Goal: Task Accomplishment & Management: Manage account settings

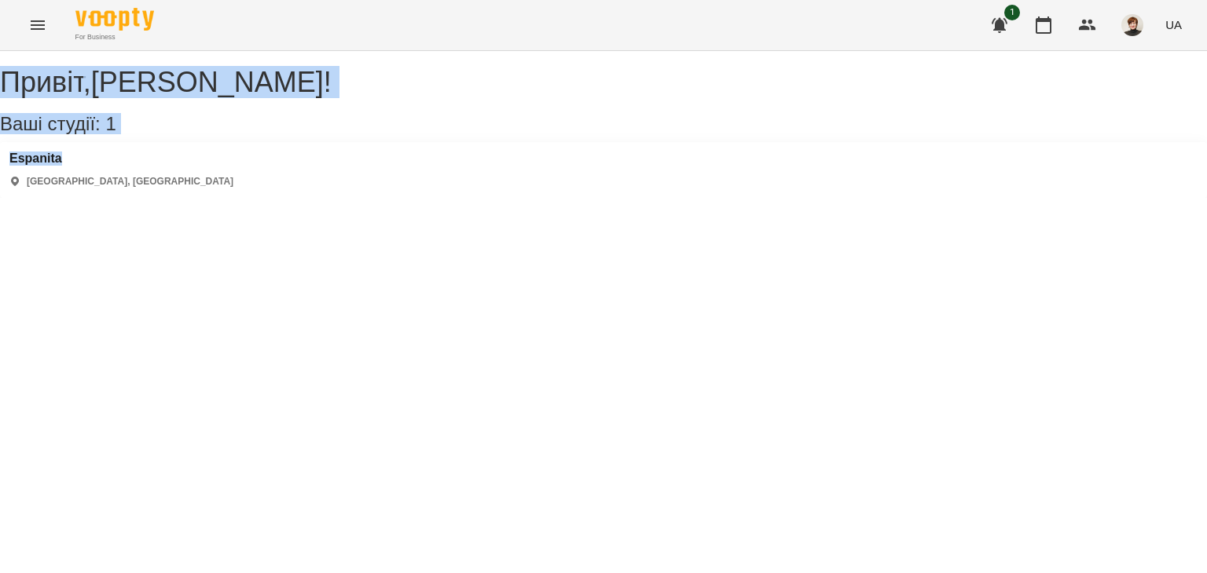
drag, startPoint x: 1098, startPoint y: 155, endPoint x: 1066, endPoint y: -64, distance: 220.7
click at [1066, 0] on html "For Business 1 UA Привіт , [GEOGRAPHIC_DATA][PERSON_NAME] ! Ваші студії: 1 Espa…" at bounding box center [603, 99] width 1207 height 198
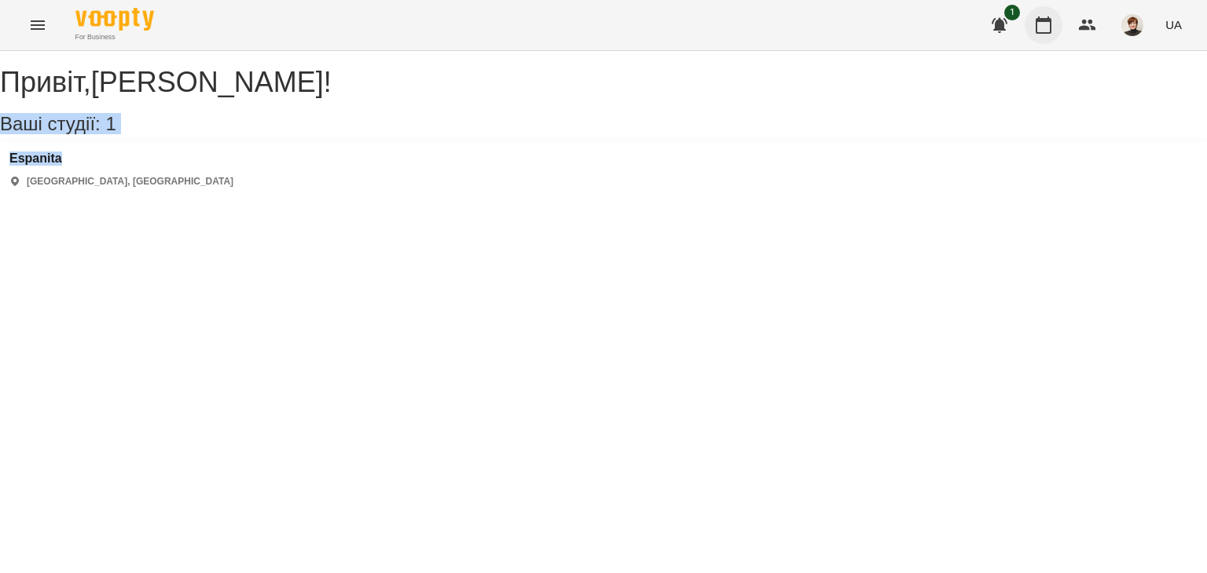
click at [1048, 23] on icon "button" at bounding box center [1043, 25] width 19 height 19
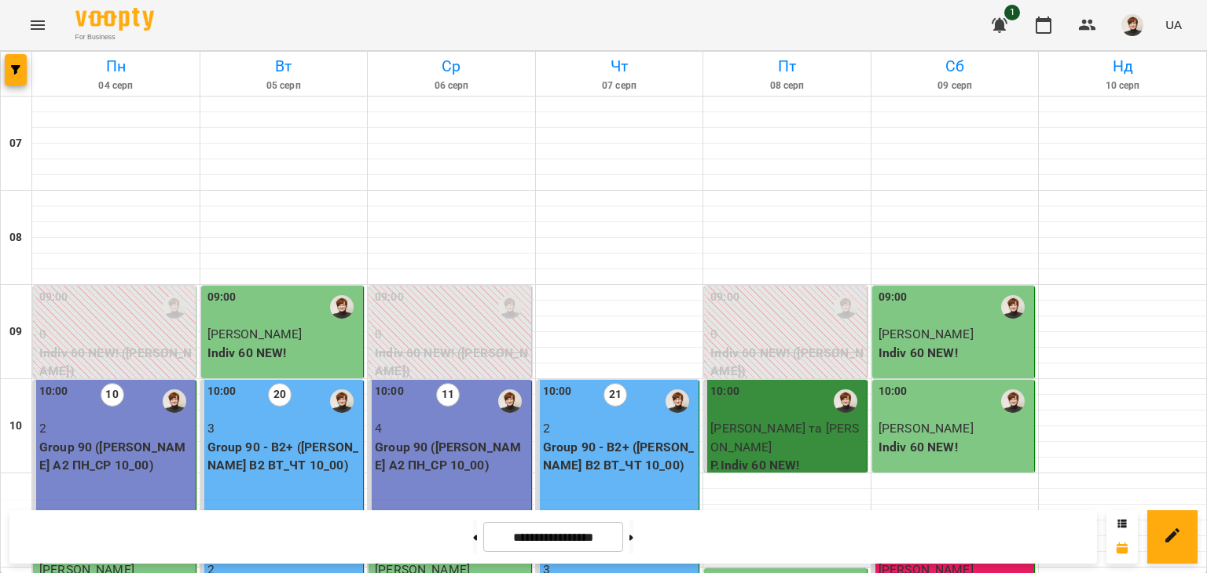
scroll to position [562, 0]
click at [633, 535] on button at bounding box center [631, 537] width 4 height 35
type input "**********"
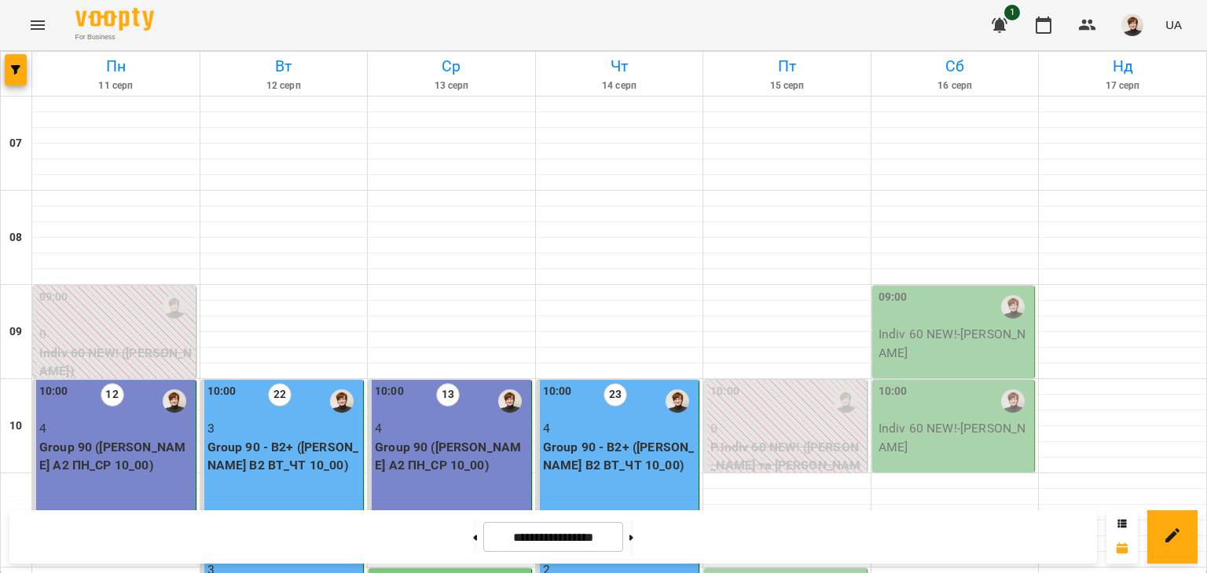
scroll to position [511, 0]
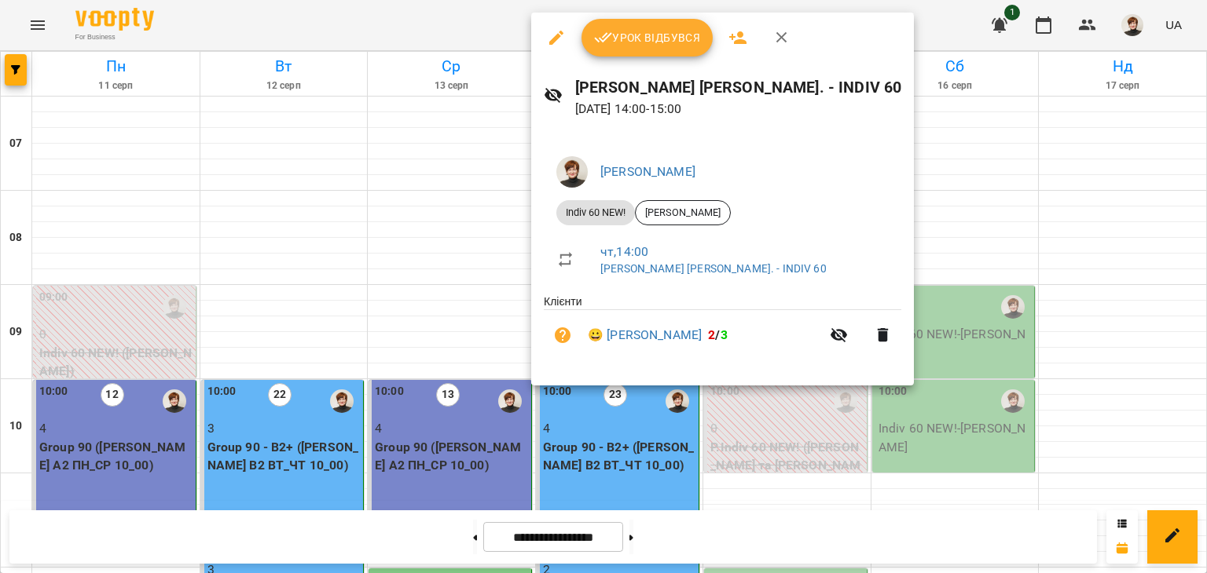
click at [639, 34] on span "Урок відбувся" at bounding box center [647, 37] width 107 height 19
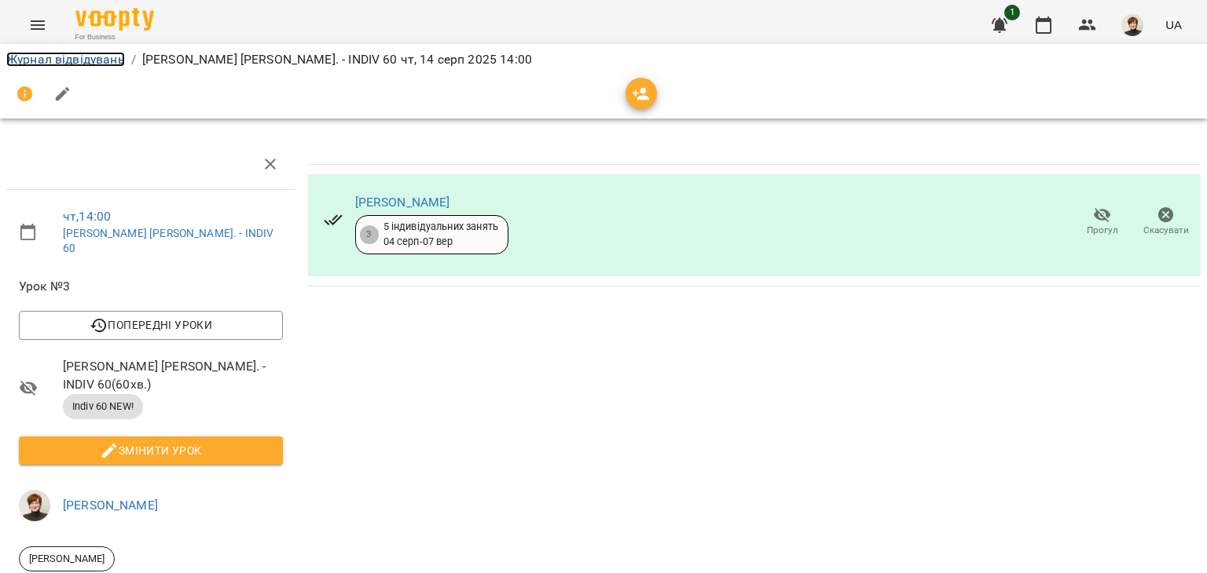
click at [19, 58] on link "Журнал відвідувань" at bounding box center [65, 59] width 119 height 15
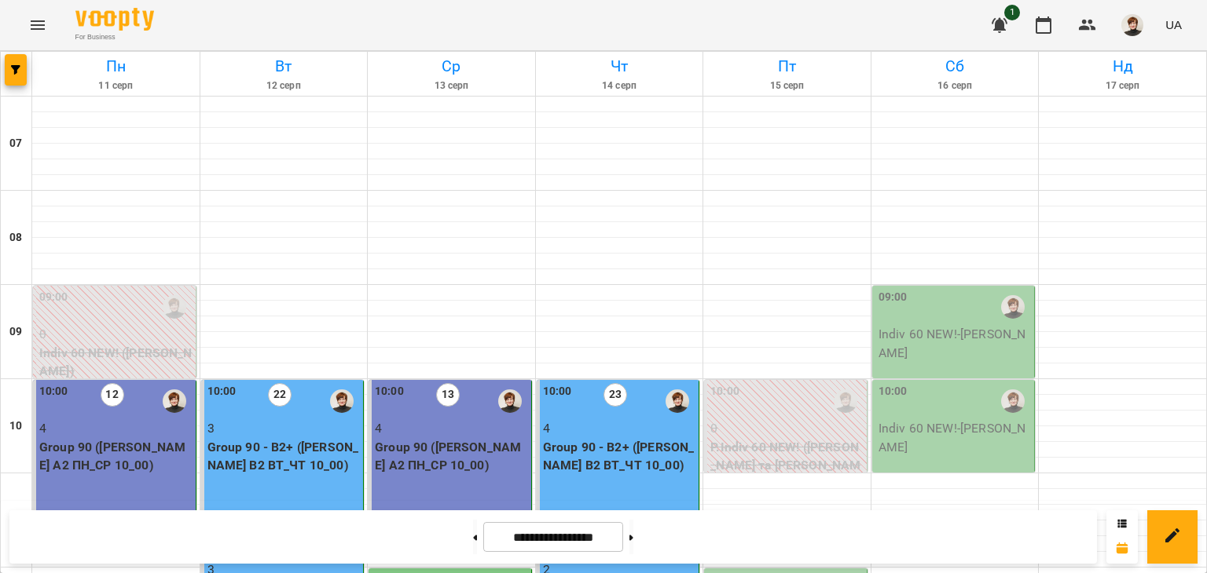
scroll to position [614, 0]
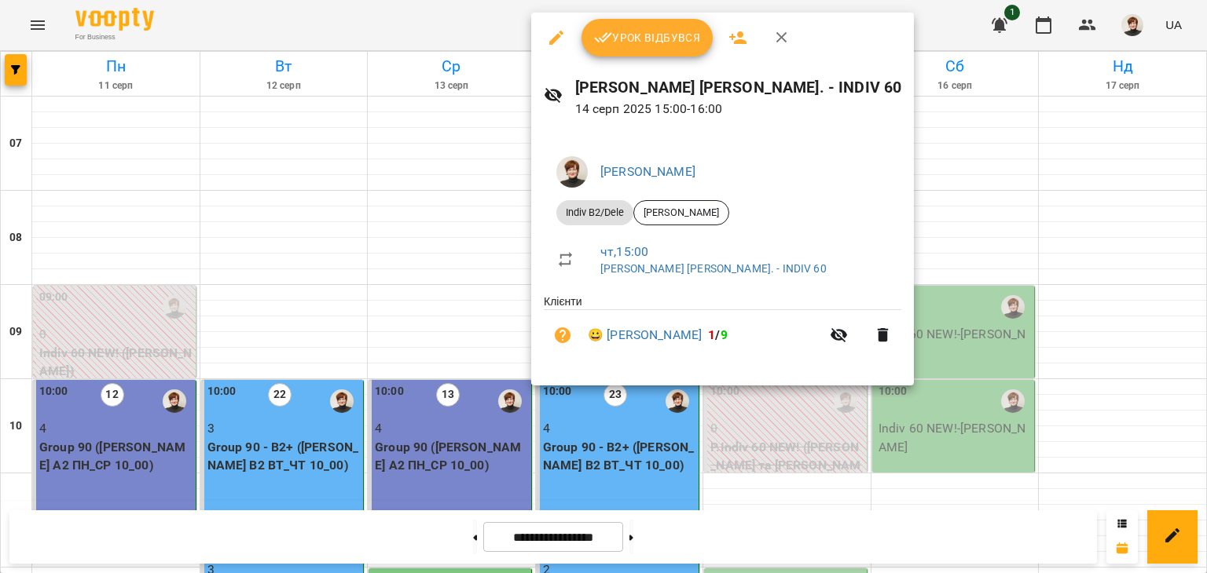
click at [635, 39] on span "Урок відбувся" at bounding box center [647, 37] width 107 height 19
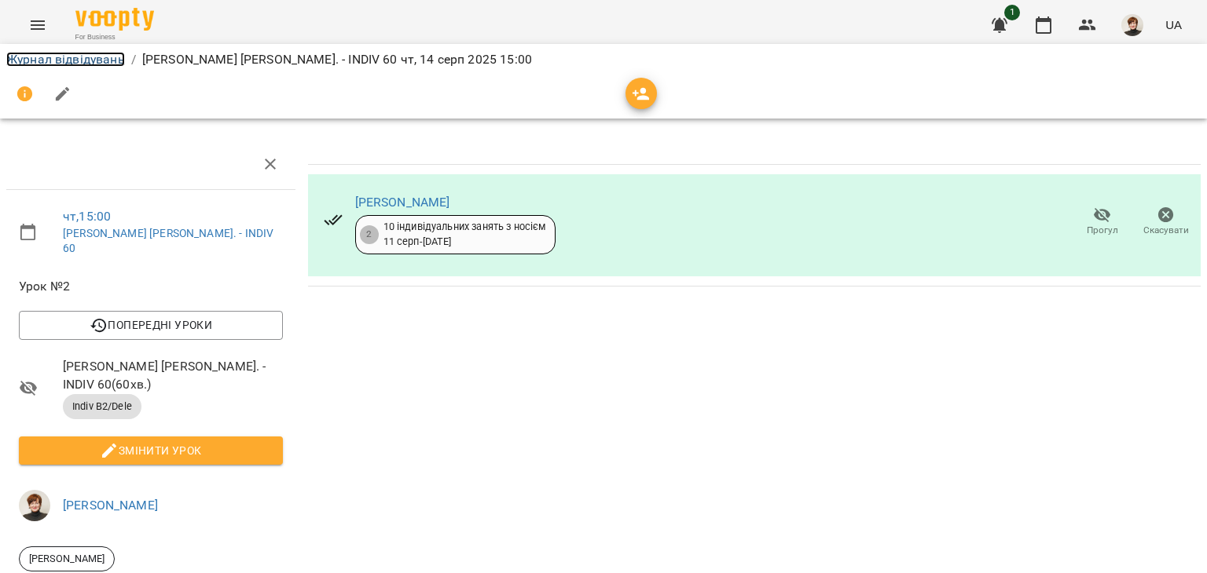
click at [42, 56] on link "Журнал відвідувань" at bounding box center [65, 59] width 119 height 15
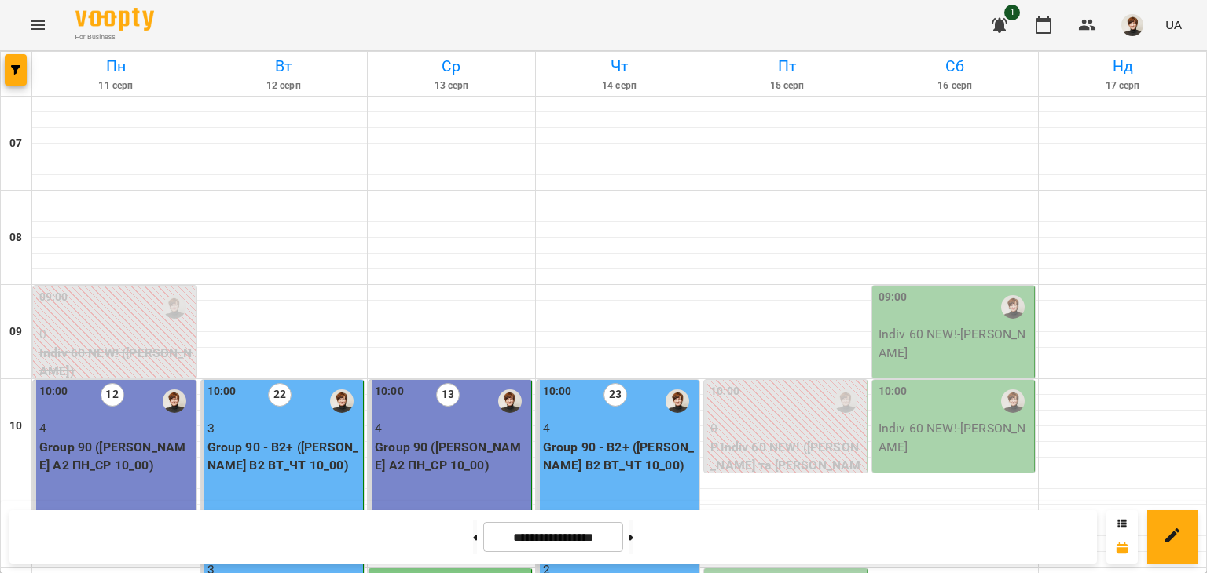
scroll to position [1102, 0]
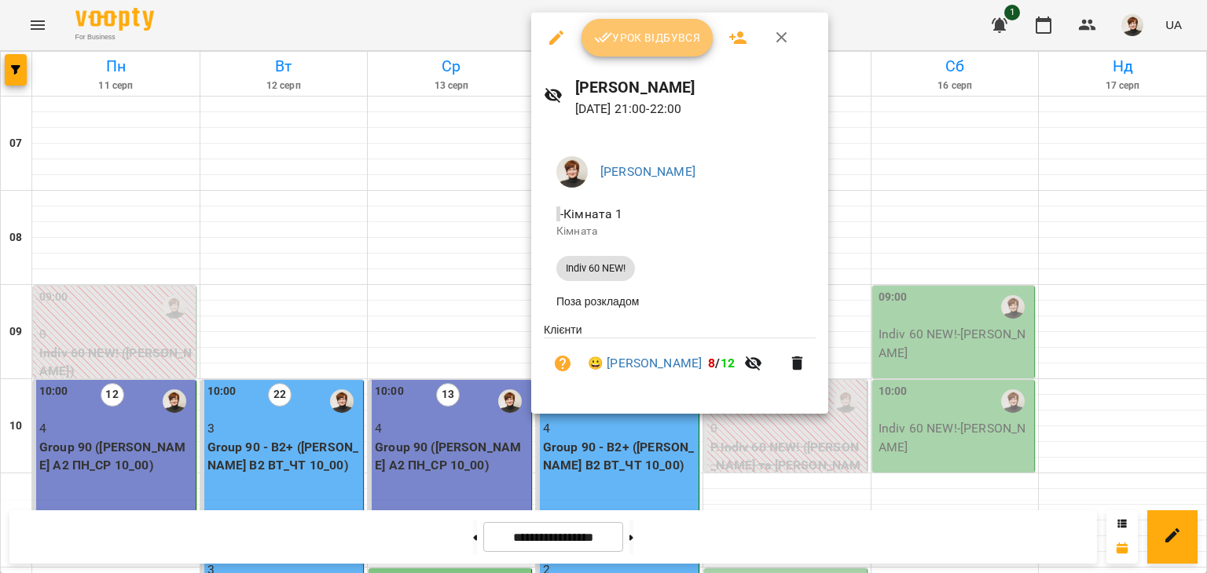
click at [649, 38] on span "Урок відбувся" at bounding box center [647, 37] width 107 height 19
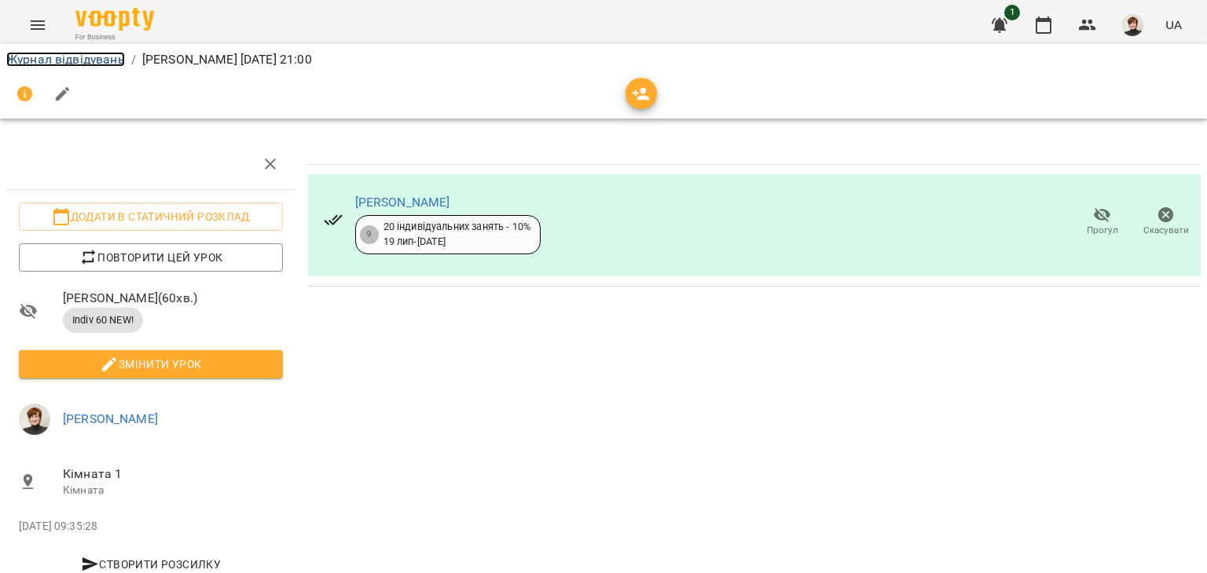
click at [41, 57] on link "Журнал відвідувань" at bounding box center [65, 59] width 119 height 15
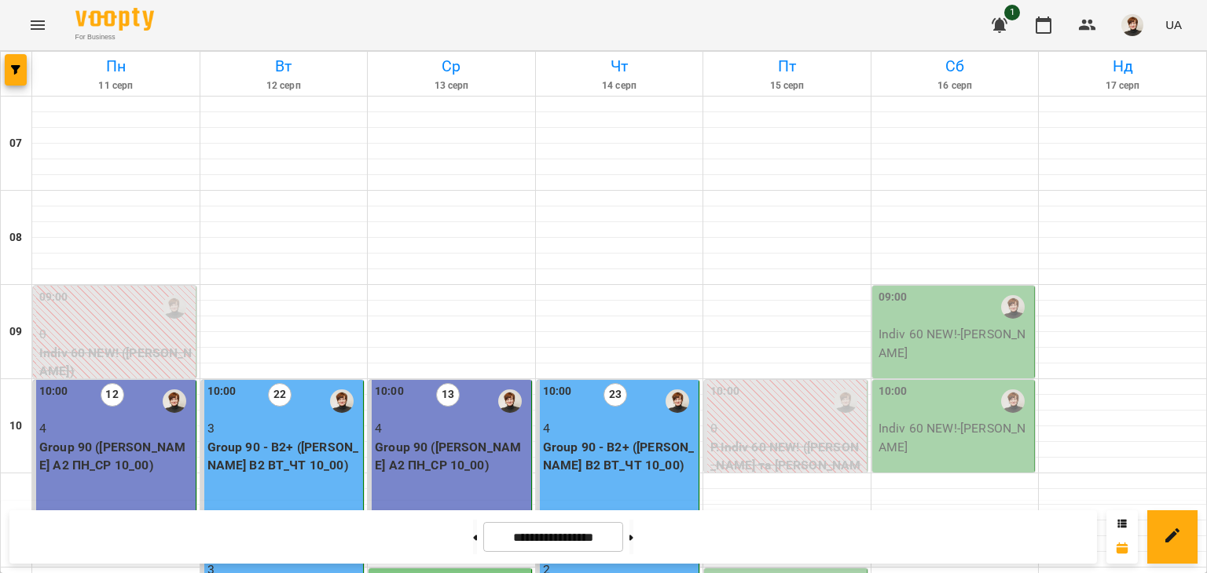
scroll to position [1102, 0]
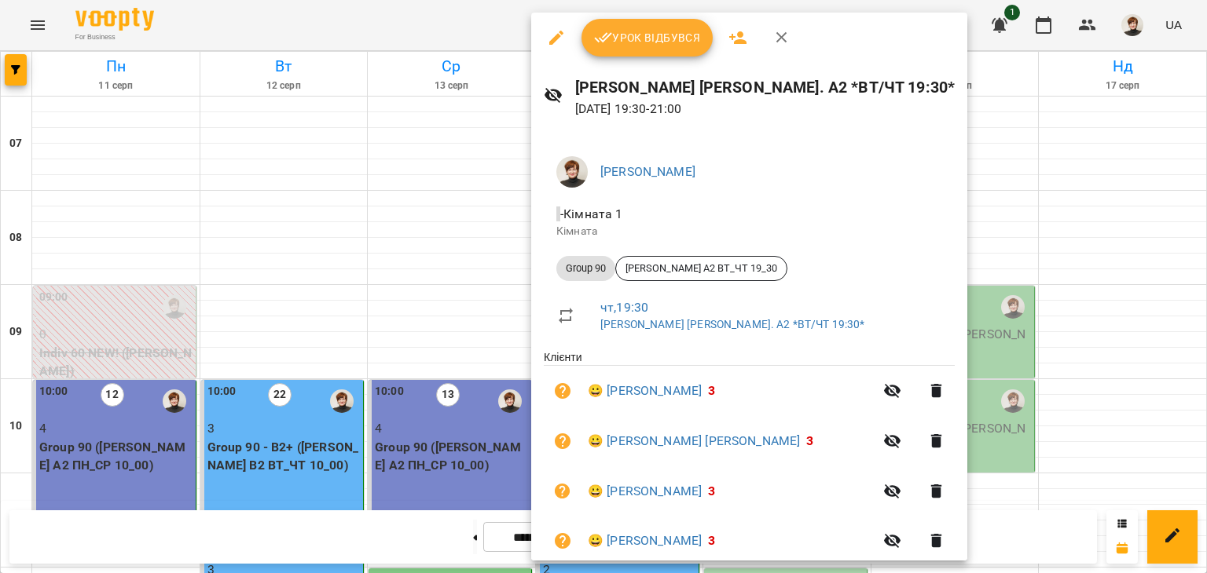
click at [657, 38] on span "Урок відбувся" at bounding box center [647, 37] width 107 height 19
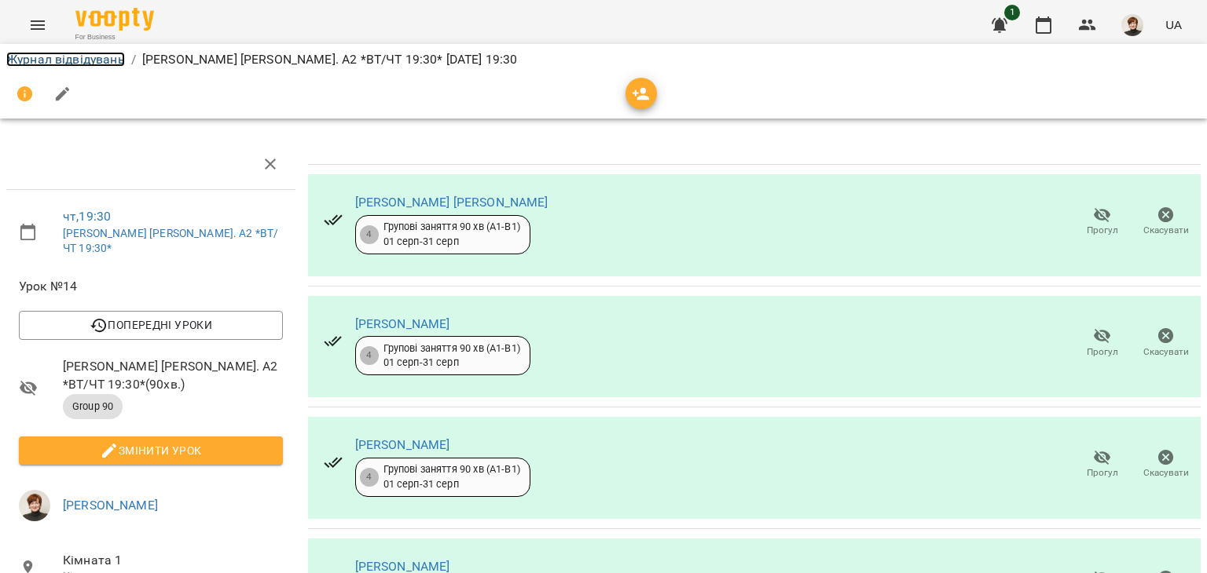
click at [24, 56] on link "Журнал відвідувань" at bounding box center [65, 59] width 119 height 15
